Goal: Find specific page/section: Find specific page/section

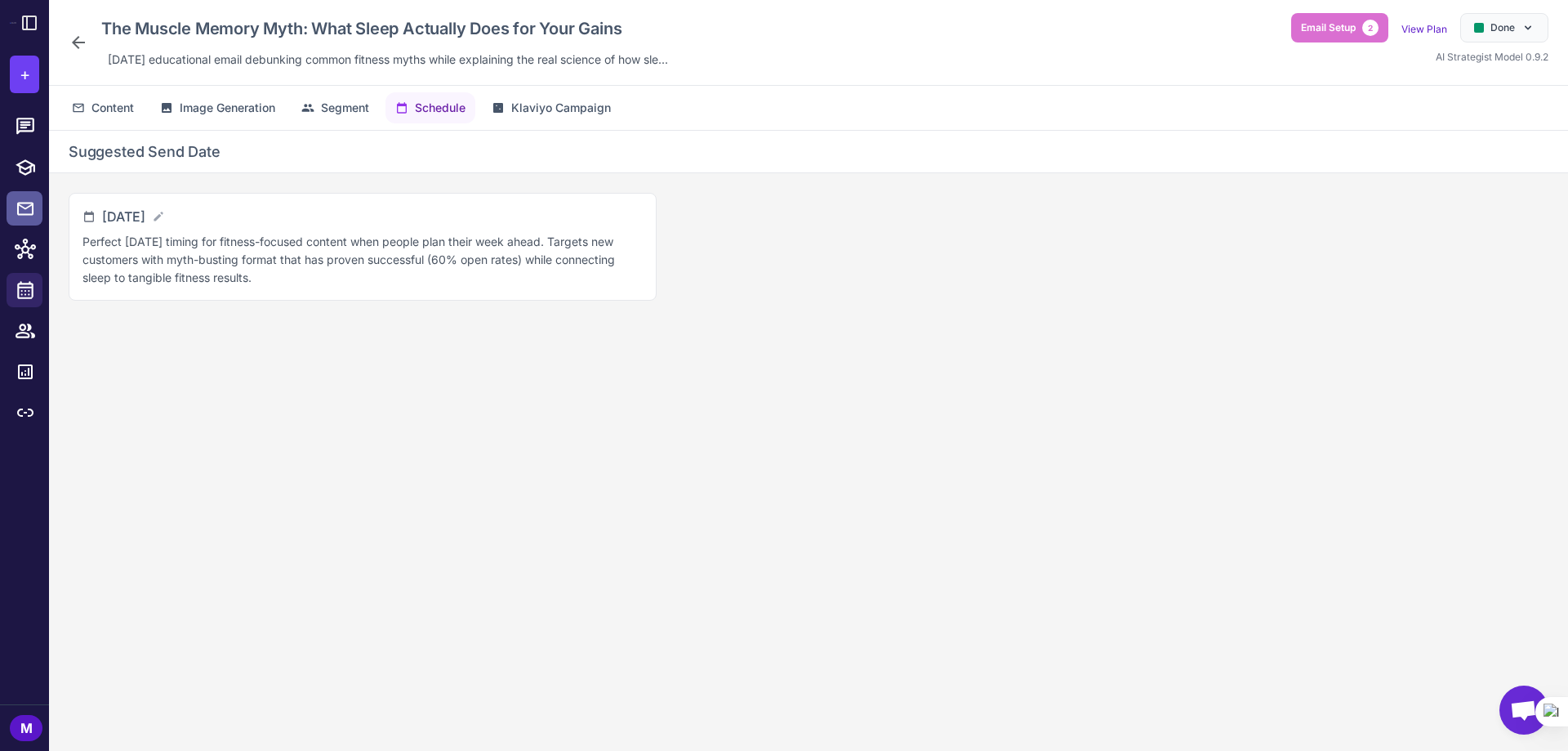
click at [25, 216] on icon at bounding box center [25, 209] width 19 height 20
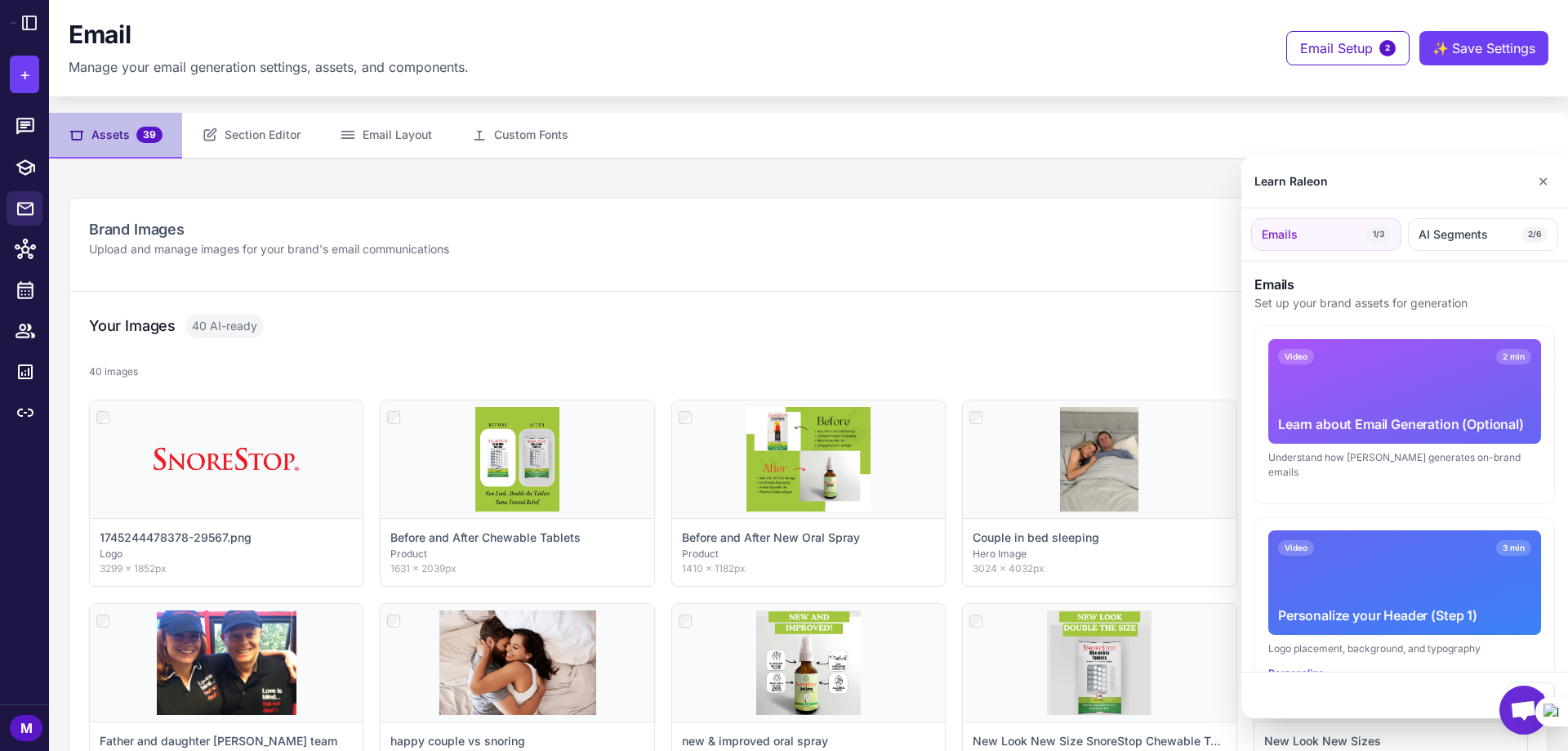
click at [28, 120] on div at bounding box center [784, 376] width 1568 height 751
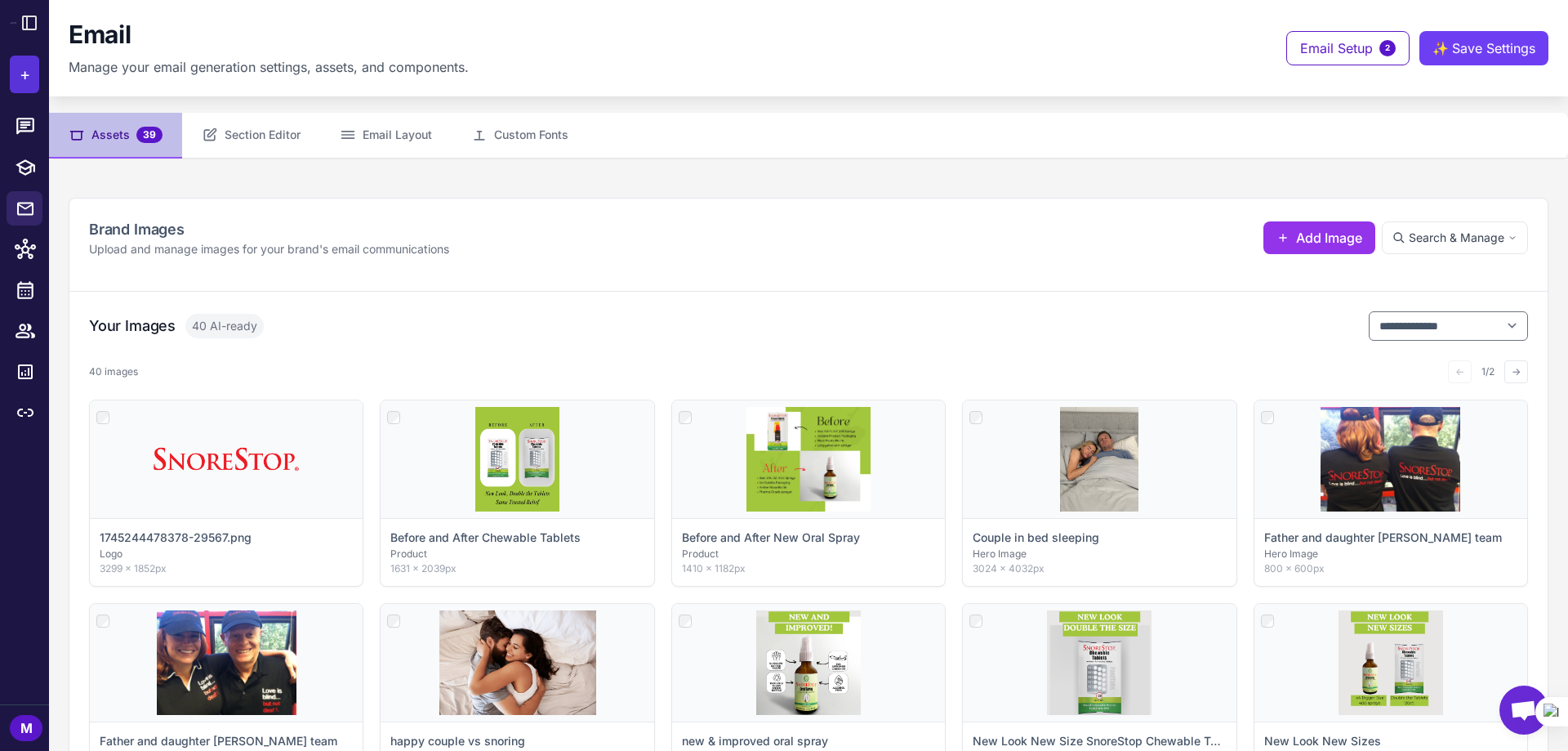
click at [19, 66] on span "+" at bounding box center [25, 74] width 11 height 25
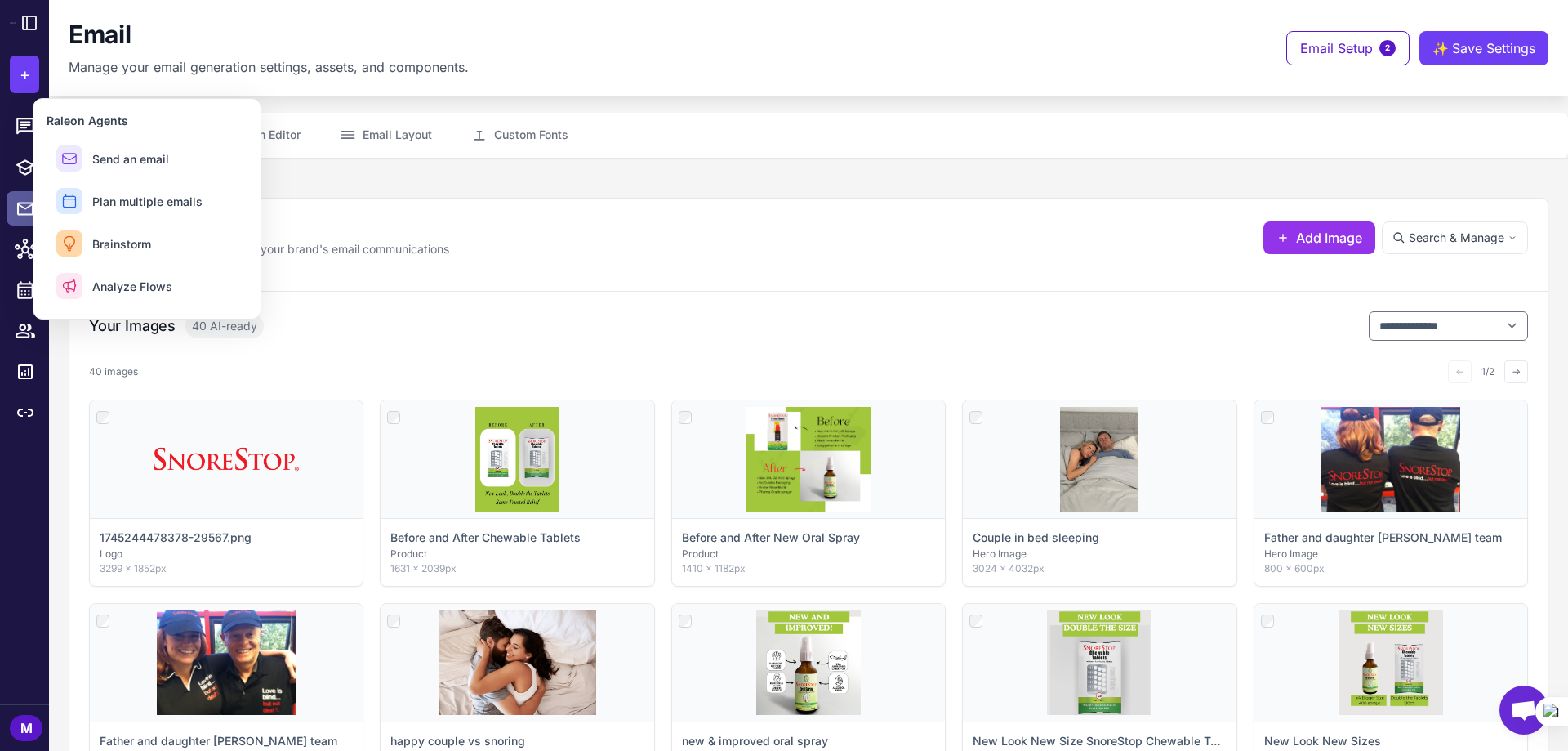
click at [14, 218] on link at bounding box center [25, 208] width 36 height 34
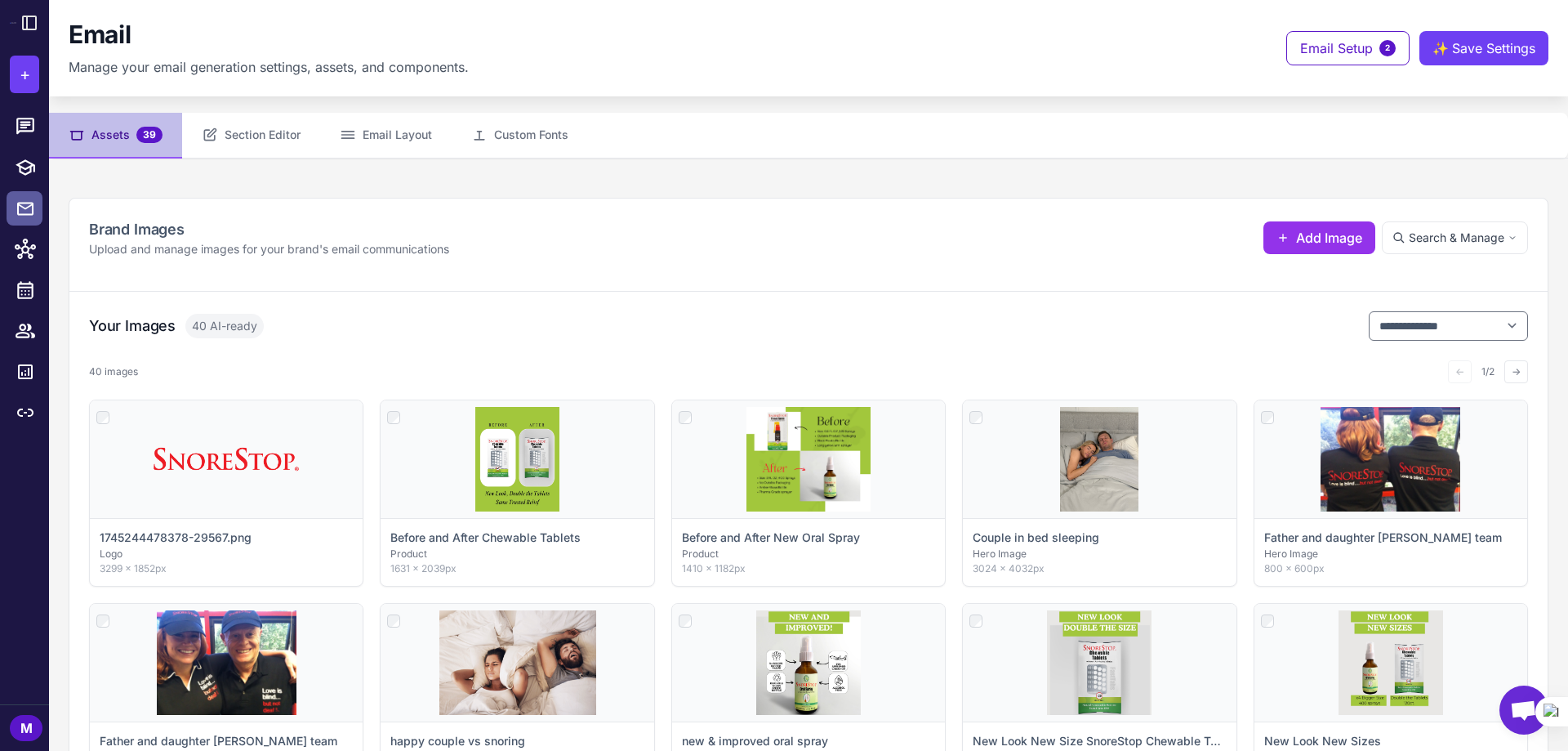
click at [15, 215] on icon at bounding box center [25, 209] width 19 height 20
click at [19, 214] on icon at bounding box center [25, 208] width 16 height 13
click at [28, 213] on icon at bounding box center [25, 209] width 19 height 20
click at [7, 199] on link at bounding box center [25, 208] width 36 height 34
click at [14, 291] on icon at bounding box center [25, 290] width 21 height 21
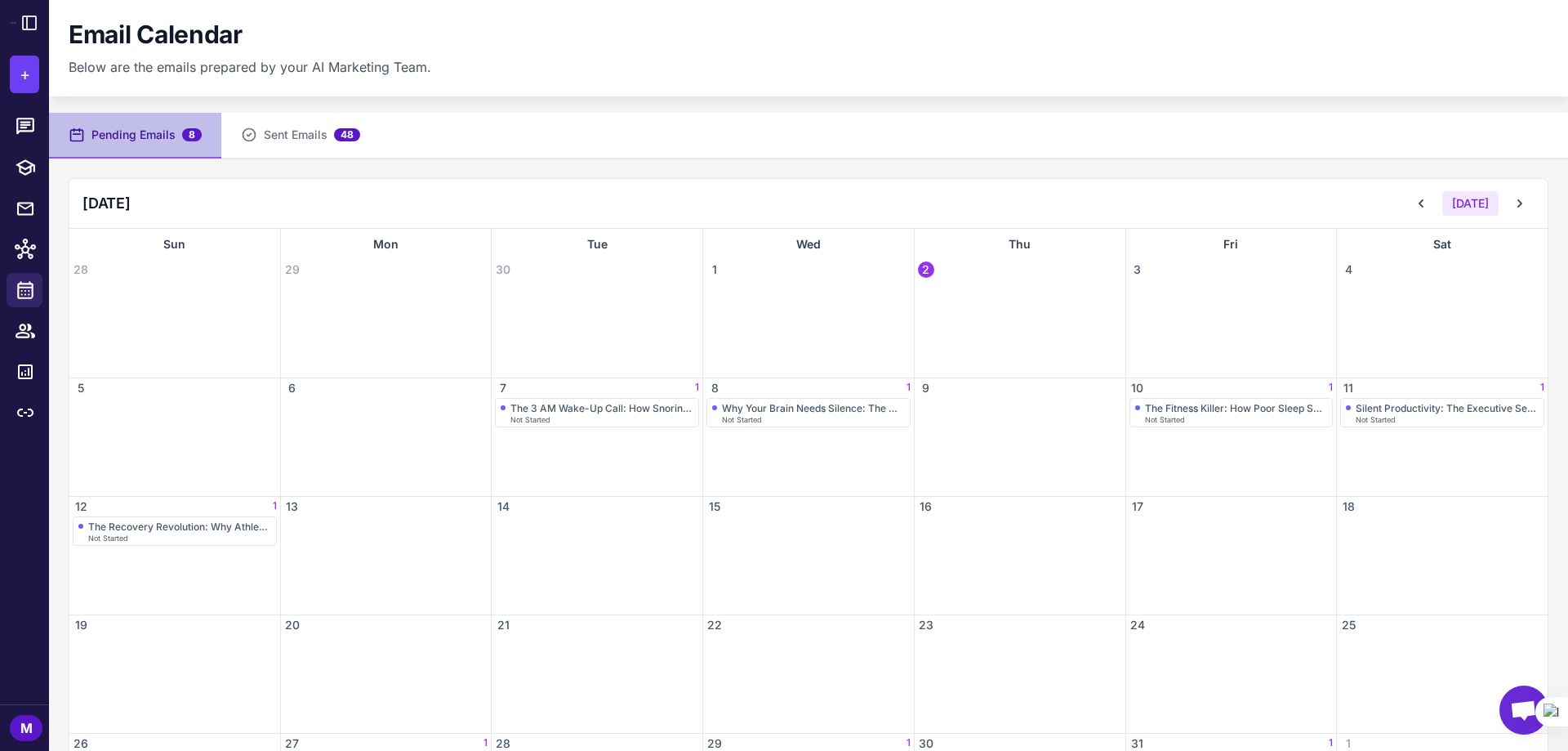
click at [1032, 44] on div "Email Calendar Below are the emails prepared by your AI Marketing Team." at bounding box center [809, 47] width 1480 height 57
click at [1170, 415] on span "Not Started" at bounding box center [1165, 419] width 40 height 8
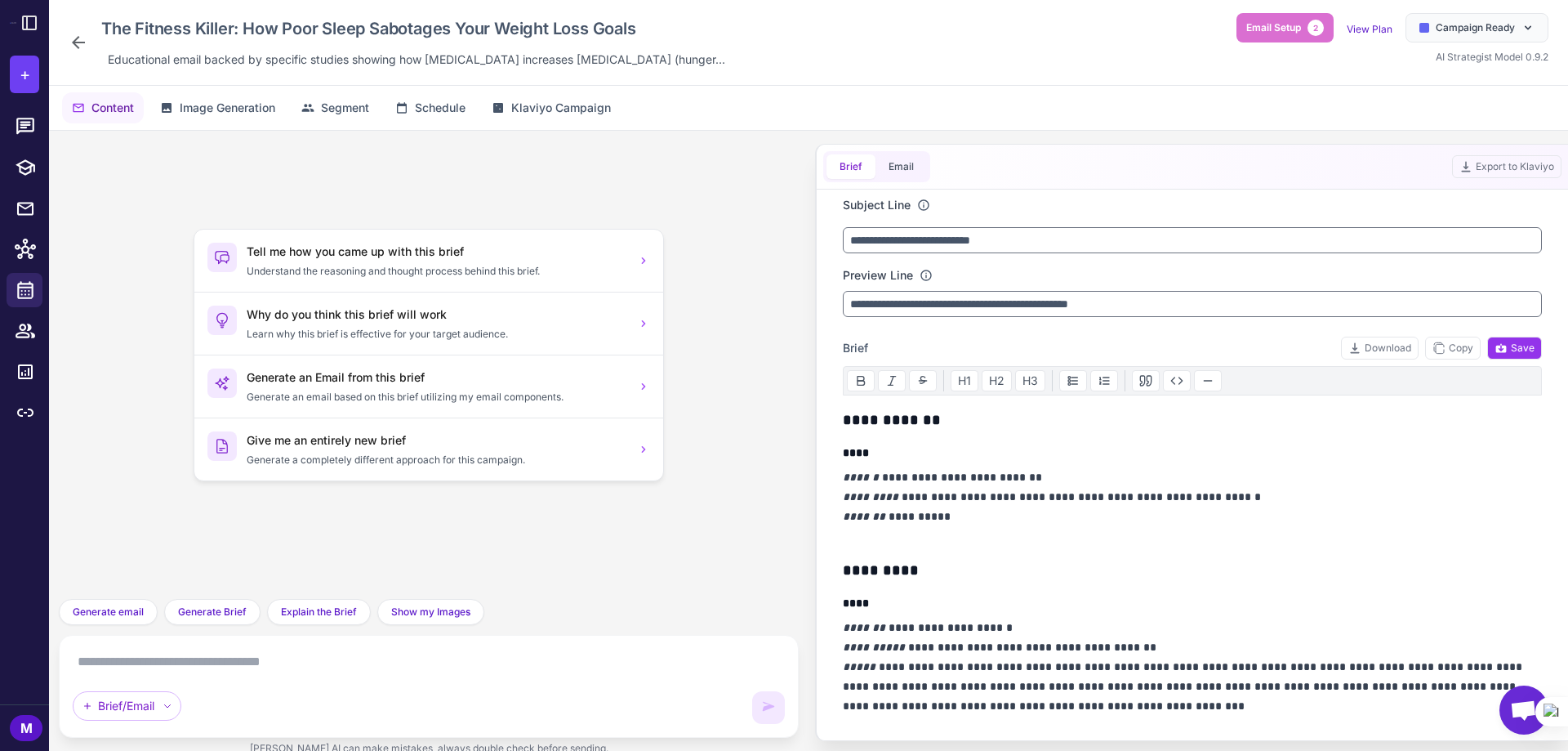
click at [79, 42] on icon at bounding box center [78, 42] width 13 height 13
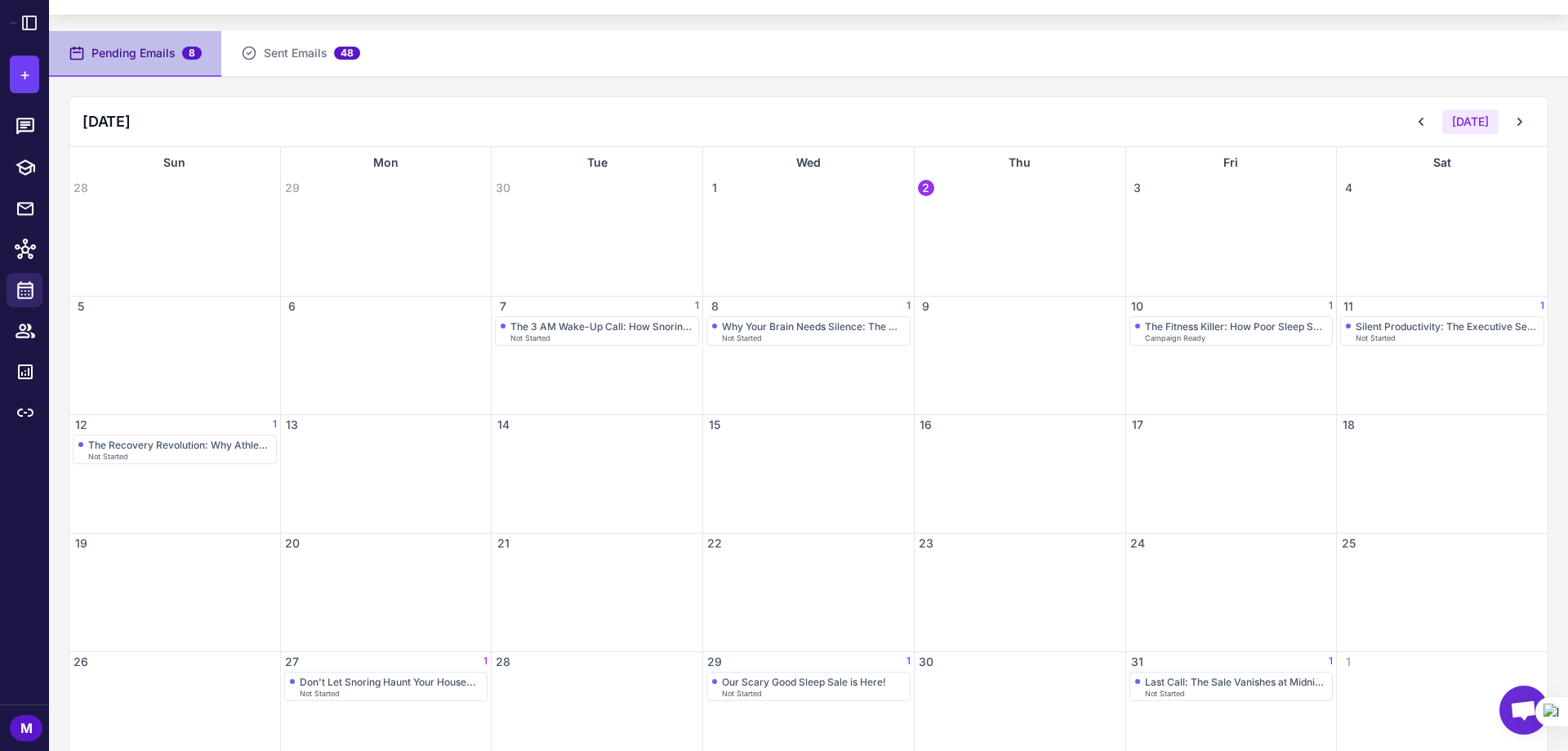
scroll to position [121, 0]
